Goal: Transaction & Acquisition: Book appointment/travel/reservation

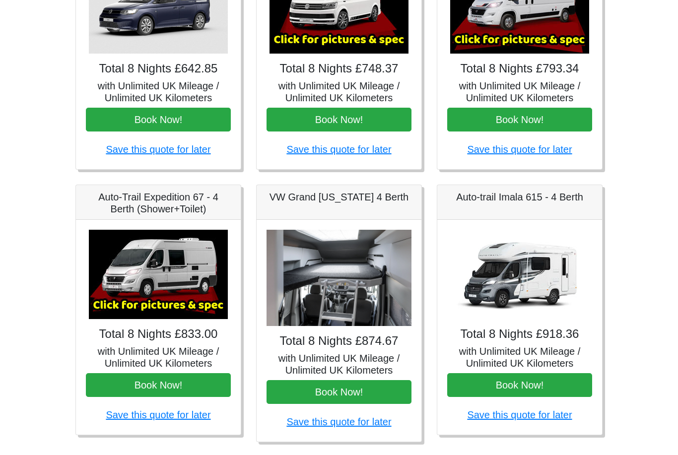
scroll to position [246, 0]
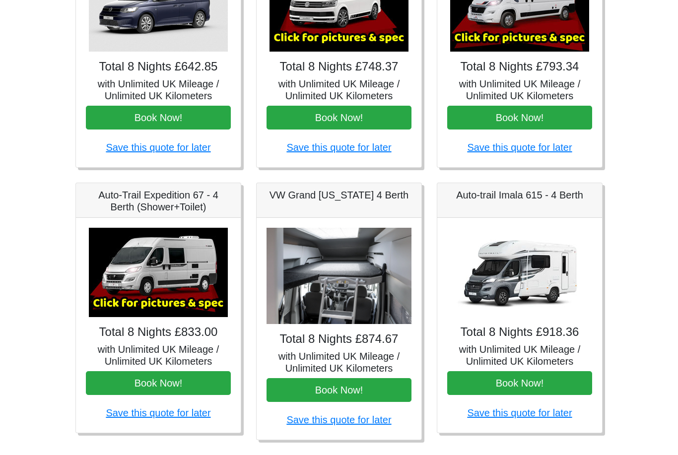
click at [114, 284] on img at bounding box center [158, 272] width 139 height 89
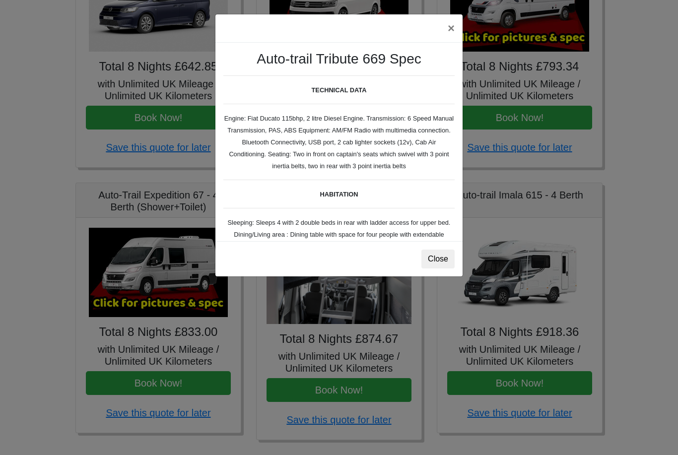
click at [93, 370] on div "× Auto-trail Tribute 669 Spec TECHNICAL DATA Engine: Fiat Ducato 115bhp, 2 litr…" at bounding box center [339, 227] width 678 height 455
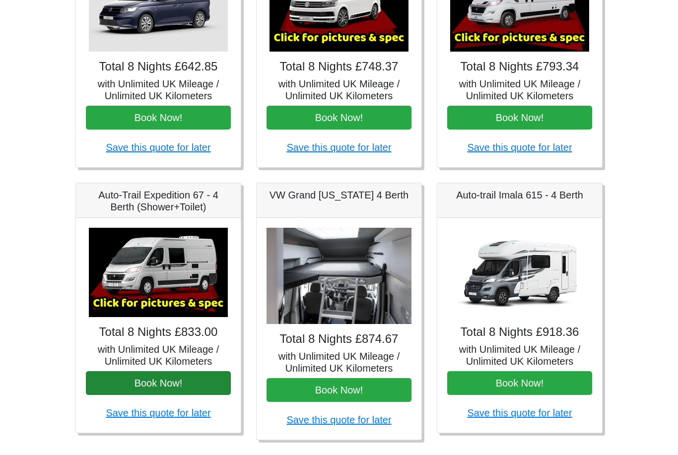
click at [110, 386] on button "Book Now!" at bounding box center [158, 383] width 145 height 24
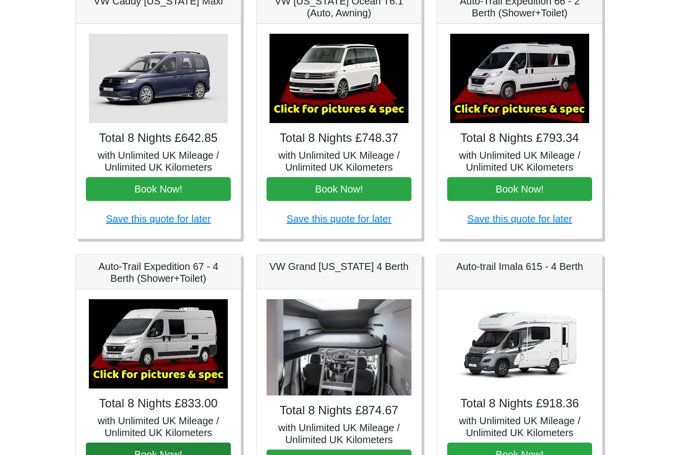
scroll to position [174, 0]
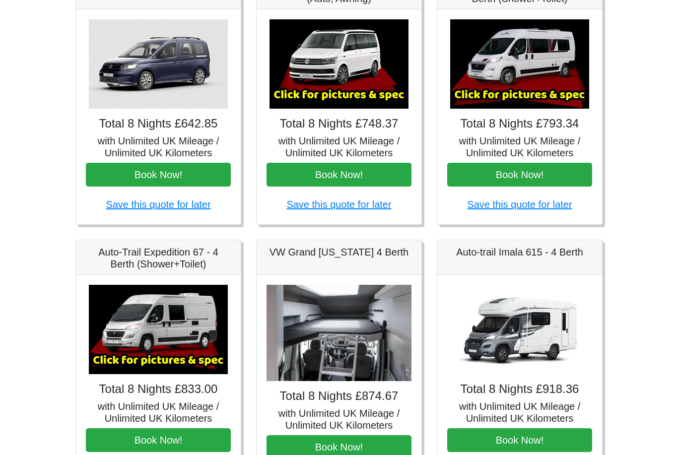
click at [586, 81] on img at bounding box center [519, 64] width 139 height 89
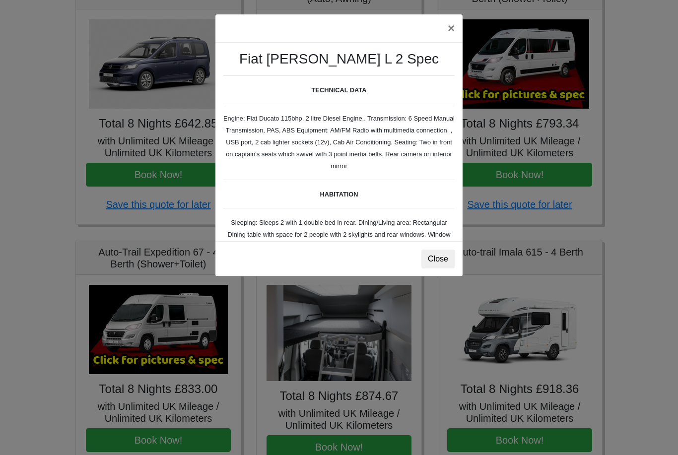
click at [557, 94] on div "× Fiat [PERSON_NAME] L 2 Spec TECHNICAL DATA Engine: Fiat Ducato 115bhp, 2 litr…" at bounding box center [339, 227] width 678 height 455
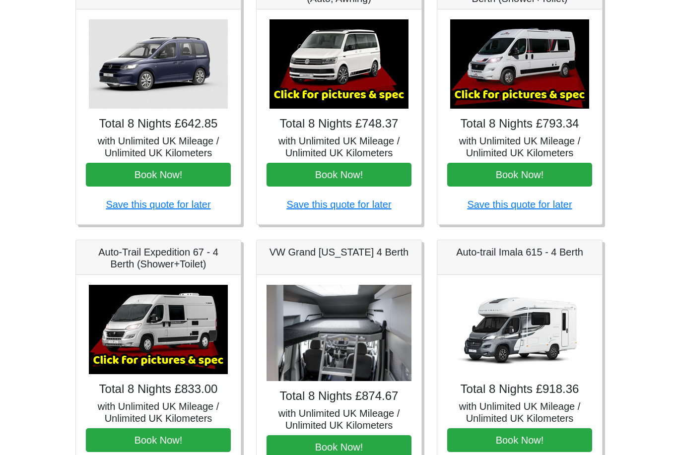
click at [540, 151] on h5 "with Unlimited UK Mileage / Unlimited UK Kilometers" at bounding box center [519, 147] width 145 height 24
click at [536, 206] on link "Save this quote for later" at bounding box center [519, 204] width 105 height 11
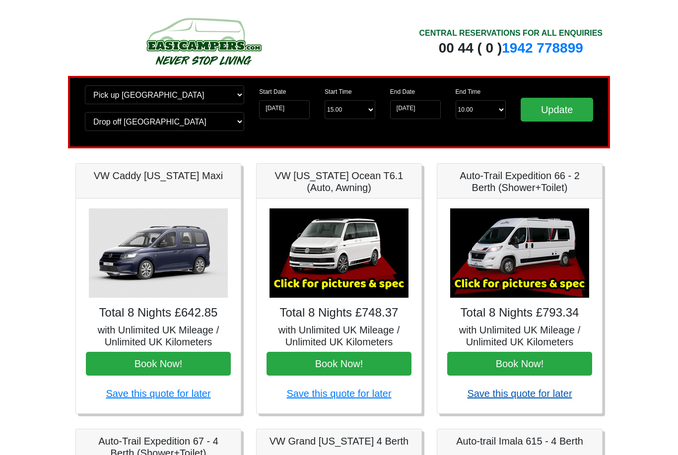
scroll to position [220, 0]
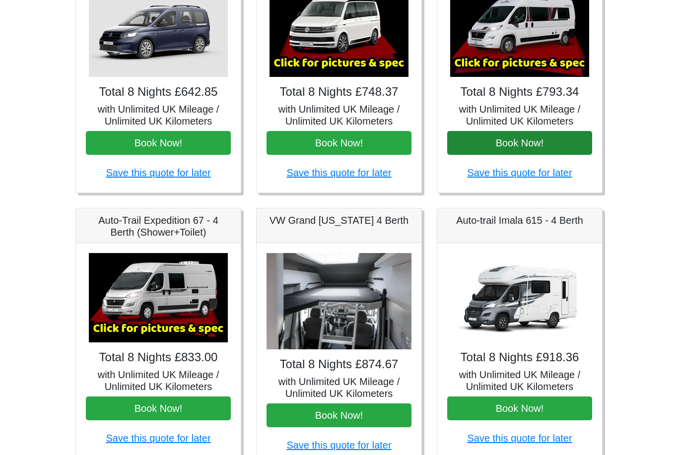
click at [552, 153] on button "Book Now!" at bounding box center [519, 144] width 145 height 24
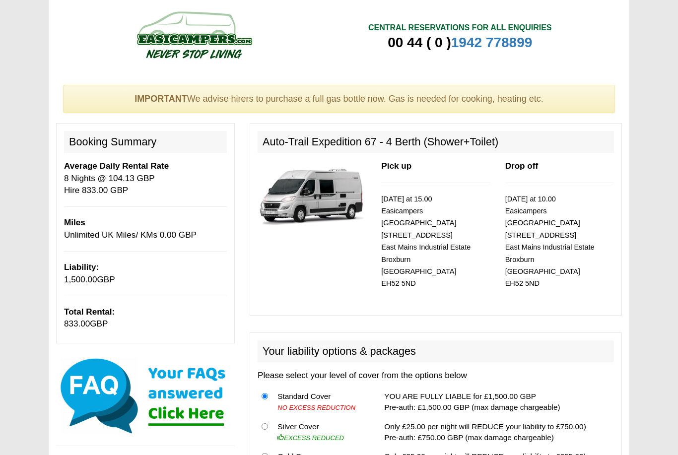
click at [298, 228] on img at bounding box center [312, 195] width 109 height 70
